Goal: Task Accomplishment & Management: Use online tool/utility

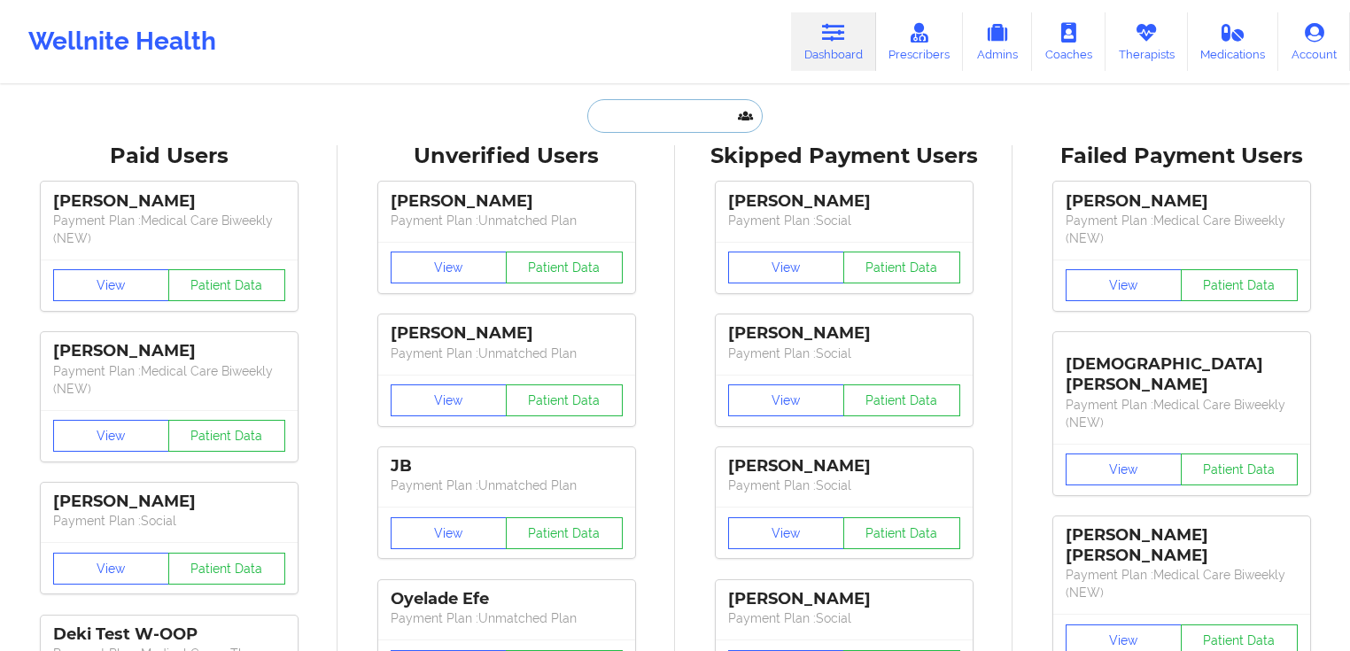
click at [657, 119] on input "text" at bounding box center [674, 116] width 175 height 34
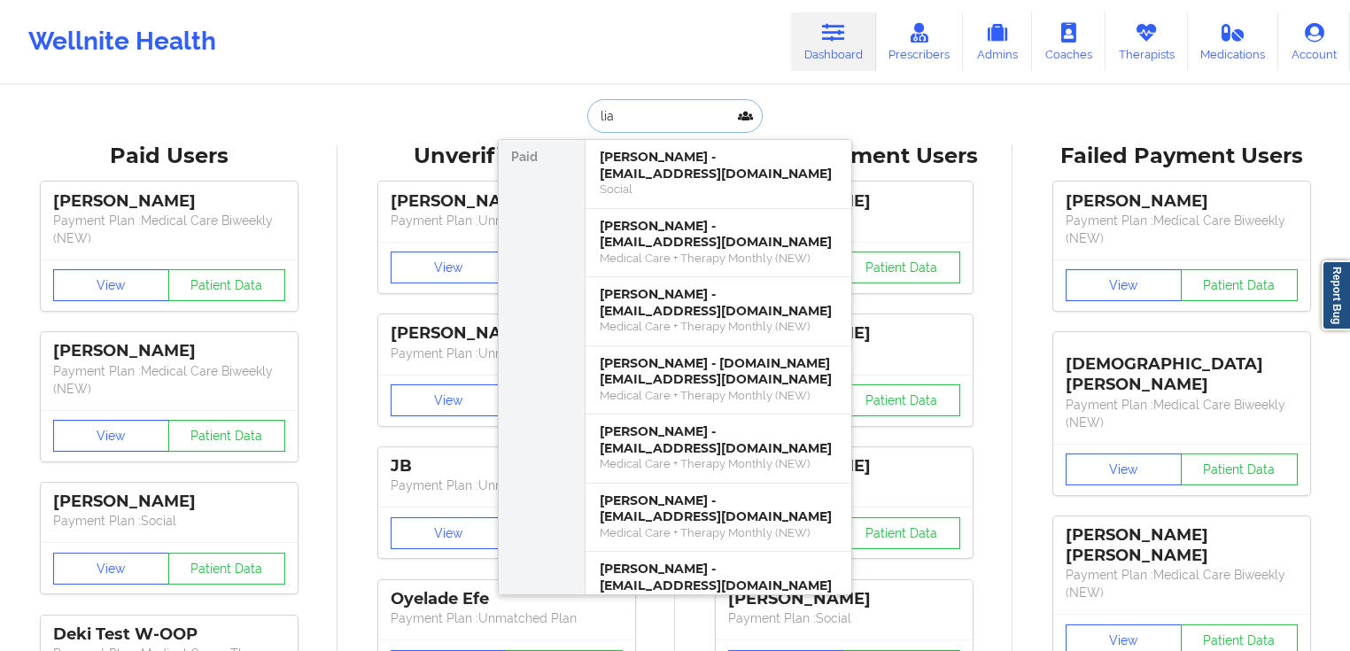
paste input "[EMAIL_ADDRESS][DOMAIN_NAME]"
type input "[EMAIL_ADDRESS][DOMAIN_NAME]"
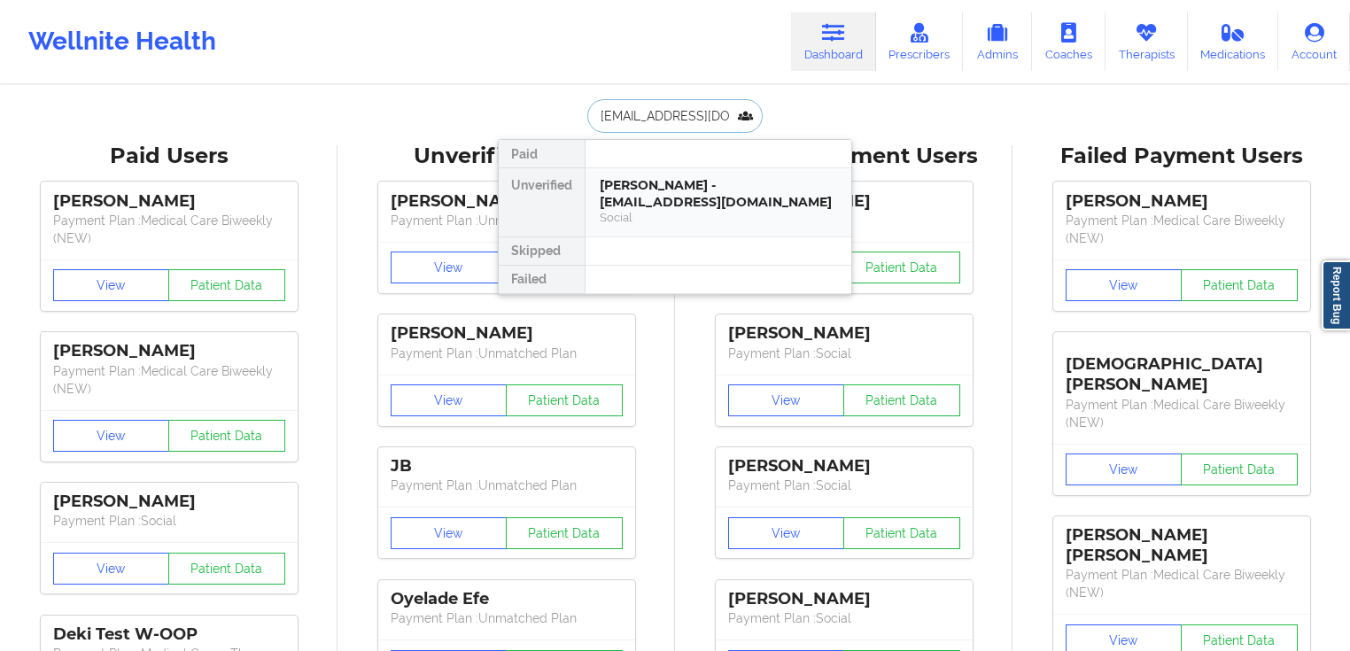
click at [702, 177] on div "[PERSON_NAME] - [EMAIL_ADDRESS][DOMAIN_NAME]" at bounding box center [718, 193] width 237 height 33
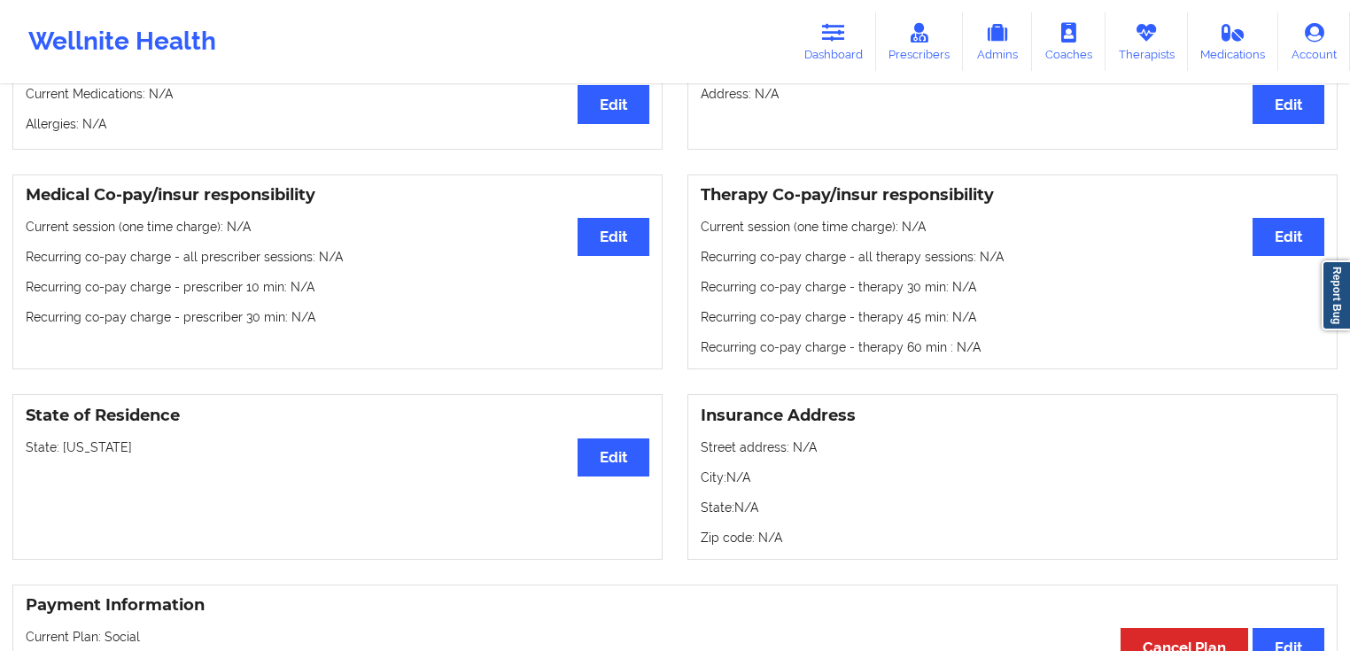
scroll to position [456, 0]
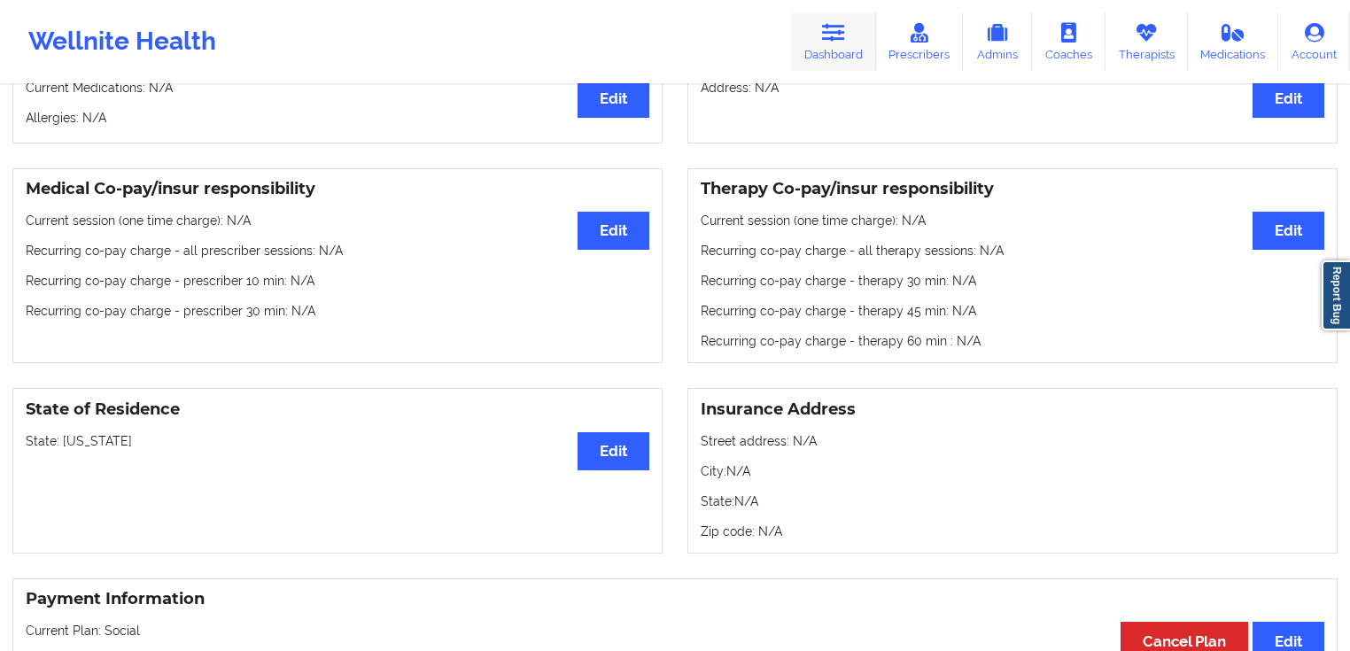
click at [845, 49] on link "Dashboard" at bounding box center [833, 41] width 85 height 58
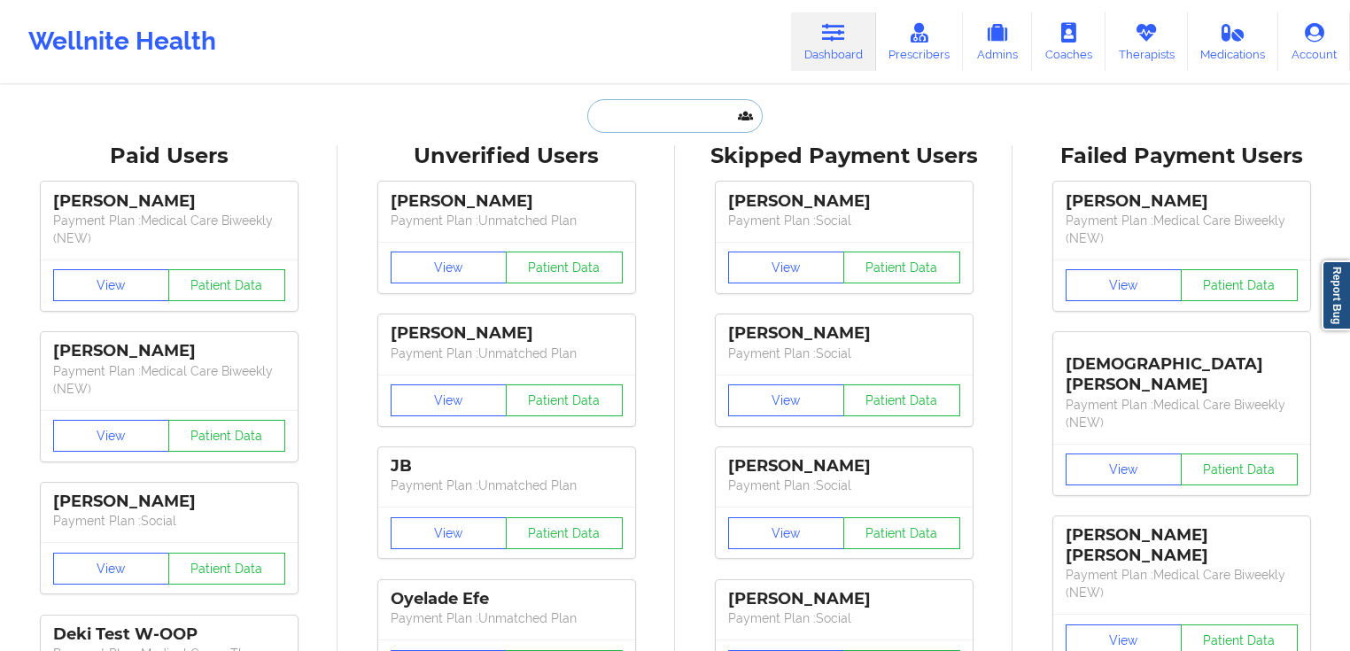
click at [654, 103] on input "text" at bounding box center [674, 116] width 175 height 34
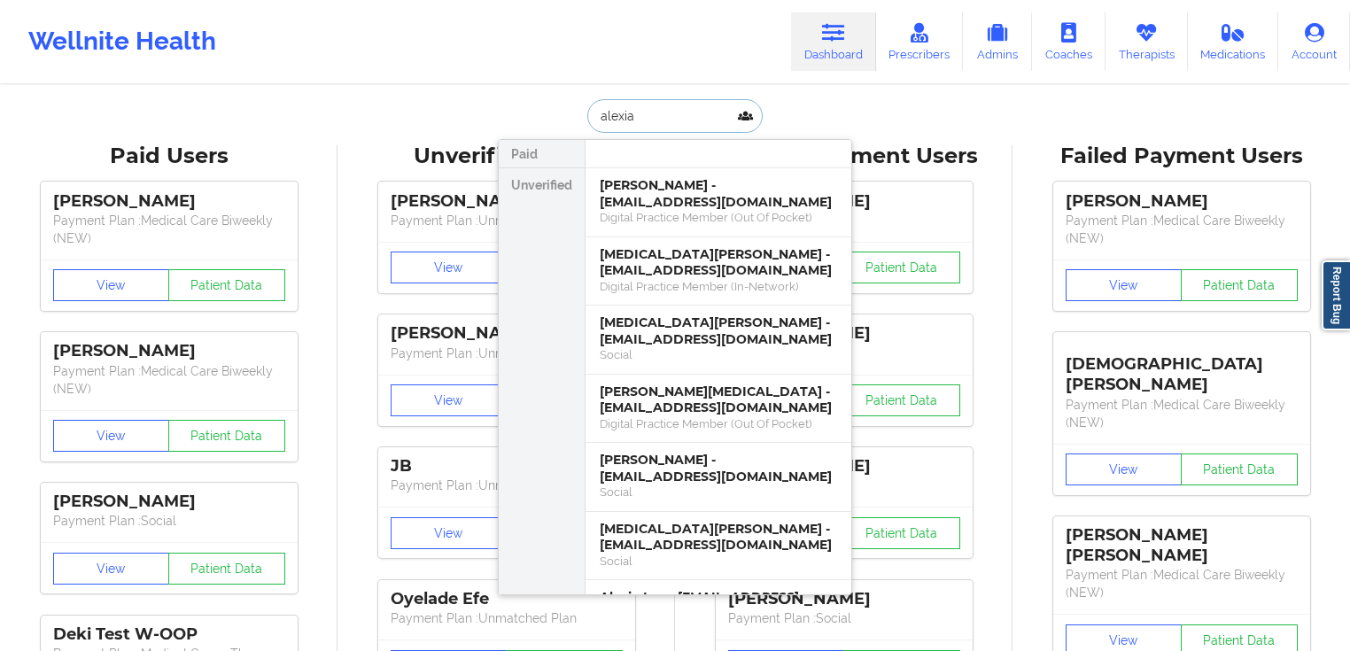
drag, startPoint x: 656, startPoint y: 110, endPoint x: 566, endPoint y: 101, distance: 90.8
click at [555, 103] on div "[MEDICAL_DATA][PERSON_NAME] Unverified [MEDICAL_DATA][PERSON_NAME] - [EMAIL_ADD…" at bounding box center [675, 116] width 354 height 34
type input "[PERSON_NAME]"
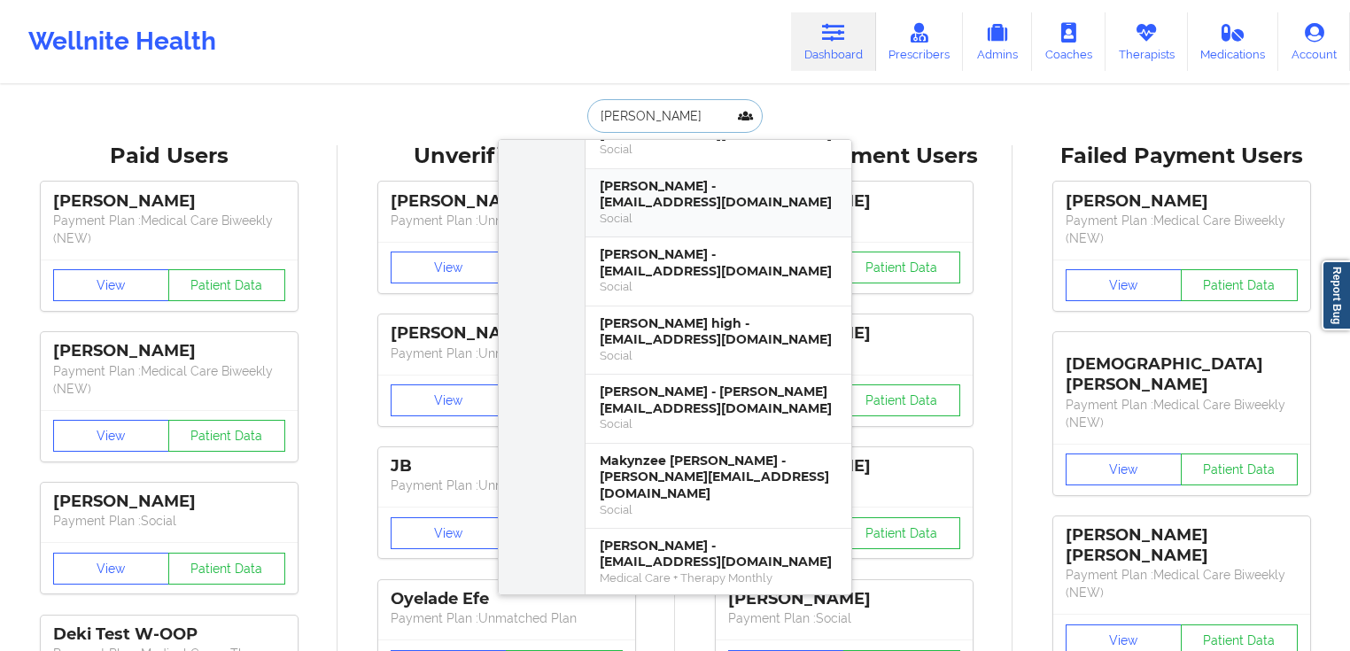
scroll to position [118, 0]
